Goal: Task Accomplishment & Management: Use online tool/utility

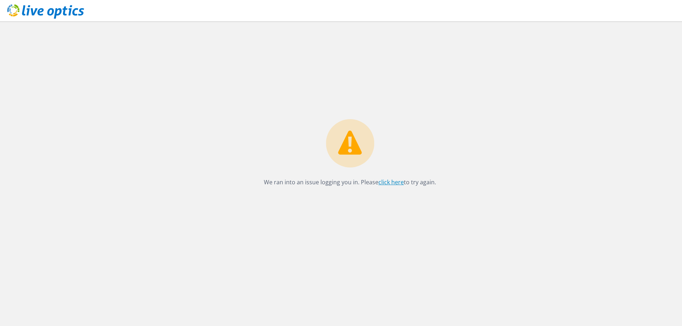
click at [386, 182] on link "click here" at bounding box center [390, 182] width 25 height 8
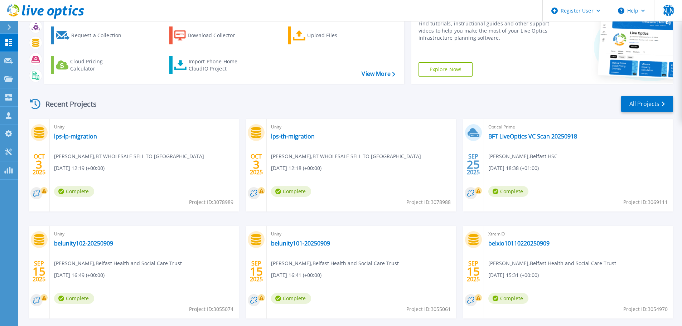
scroll to position [35, 0]
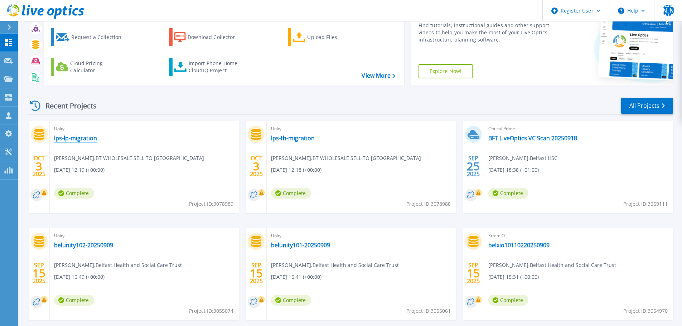
click at [73, 138] on link "lps-lp-migration" at bounding box center [75, 138] width 43 height 7
